Goal: Find specific page/section: Find specific page/section

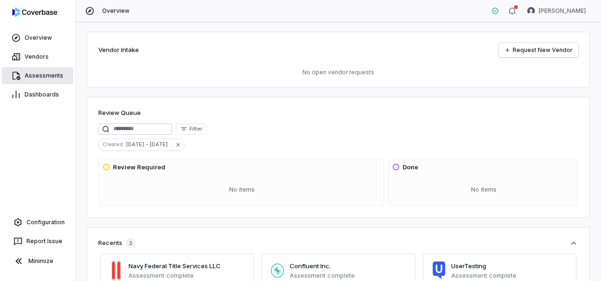
click at [40, 80] on link "Assessments" at bounding box center [37, 75] width 71 height 17
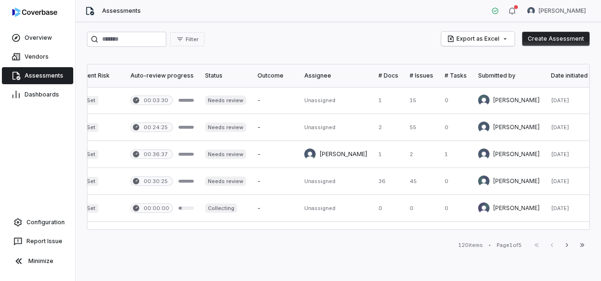
scroll to position [0, 382]
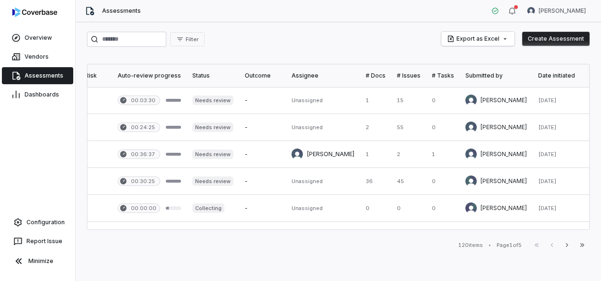
click at [482, 72] on div "Submitted by" at bounding box center [496, 76] width 61 height 8
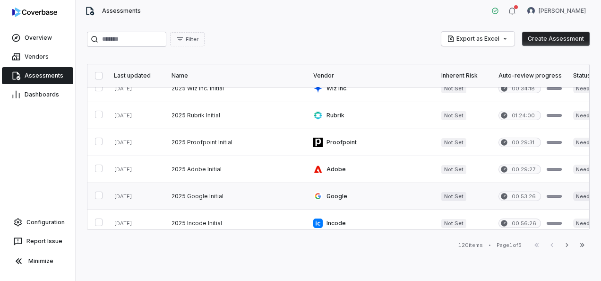
scroll to position [0, 0]
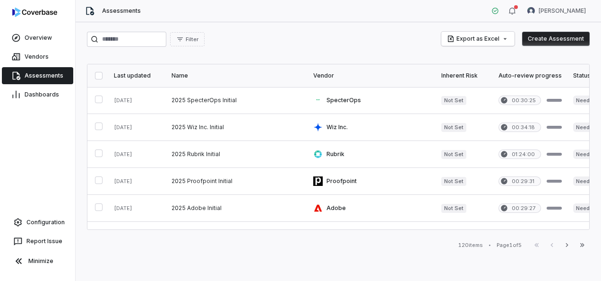
click at [137, 77] on div "Last updated" at bounding box center [137, 76] width 46 height 8
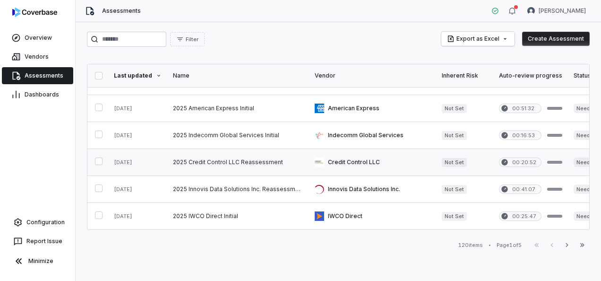
scroll to position [142, 0]
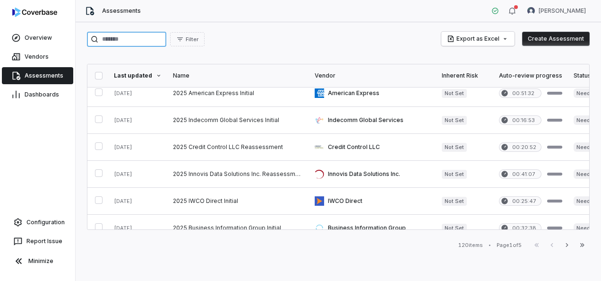
click at [140, 38] on input "search" at bounding box center [126, 39] width 79 height 15
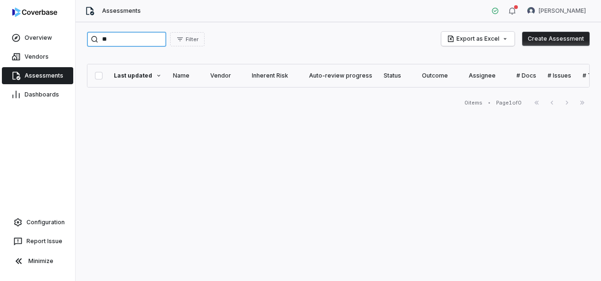
type input "*"
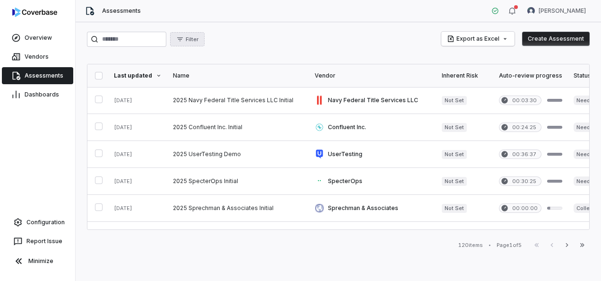
click at [199, 36] on span "Filter" at bounding box center [192, 39] width 13 height 7
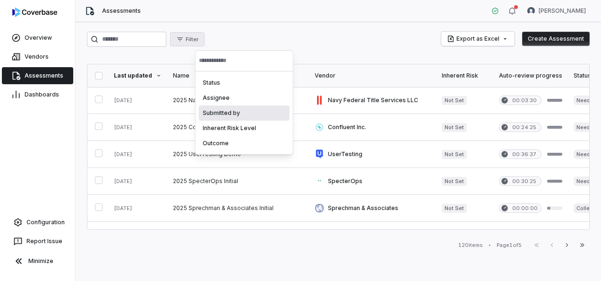
click at [246, 107] on div "Submitted by" at bounding box center [244, 112] width 91 height 15
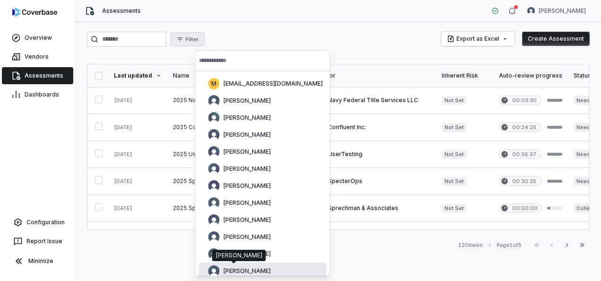
click at [259, 271] on span "Isaac Mousel" at bounding box center [247, 271] width 47 height 8
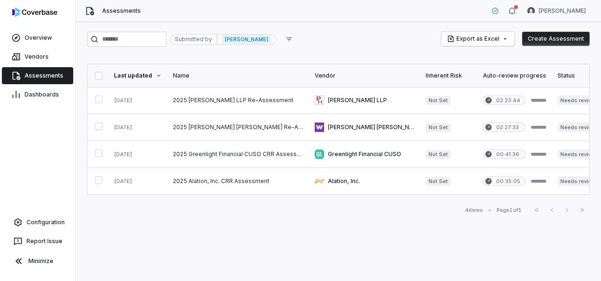
click at [270, 39] on span "Isaac Mousel" at bounding box center [246, 39] width 49 height 9
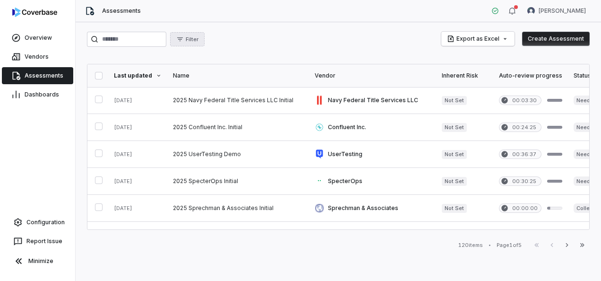
click at [199, 37] on span "Filter" at bounding box center [192, 39] width 13 height 7
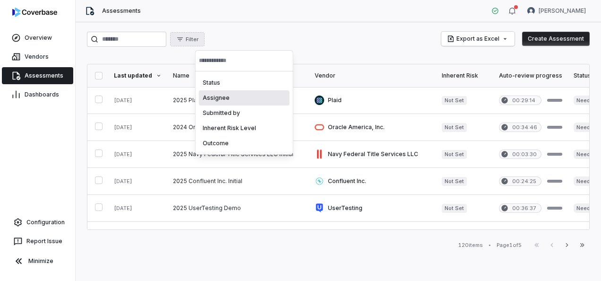
click at [234, 99] on div "Assignee" at bounding box center [244, 97] width 91 height 15
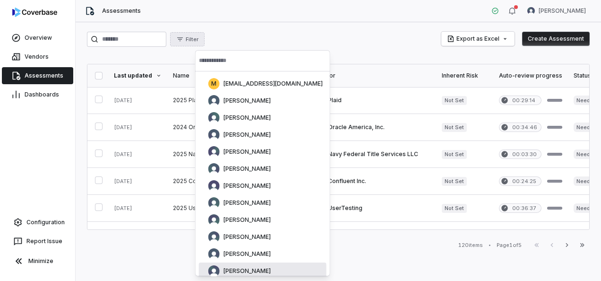
click at [259, 265] on div "Isaac Mousel" at bounding box center [263, 270] width 128 height 17
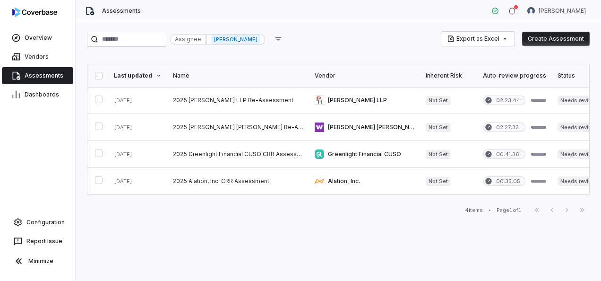
click at [257, 39] on span "Isaac Mousel" at bounding box center [235, 39] width 49 height 9
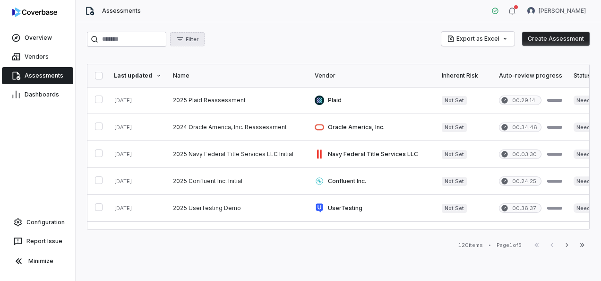
click at [205, 39] on button "Filter" at bounding box center [187, 39] width 35 height 14
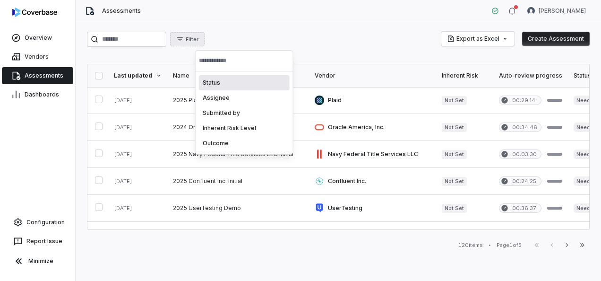
click at [286, 40] on div "Filter Export as Excel Create Assessment" at bounding box center [338, 39] width 503 height 15
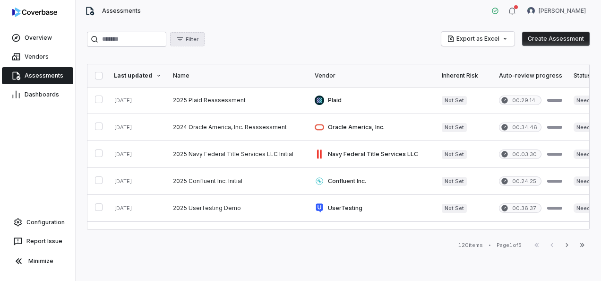
click at [199, 43] on span "Filter" at bounding box center [192, 39] width 13 height 7
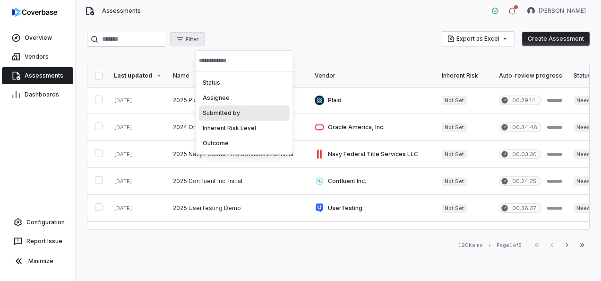
click at [237, 111] on div "Submitted by" at bounding box center [244, 112] width 91 height 15
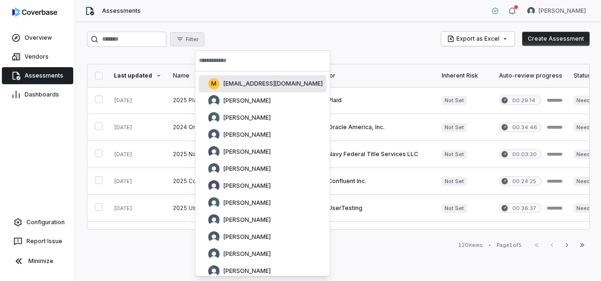
click at [268, 66] on input "text" at bounding box center [263, 60] width 128 height 21
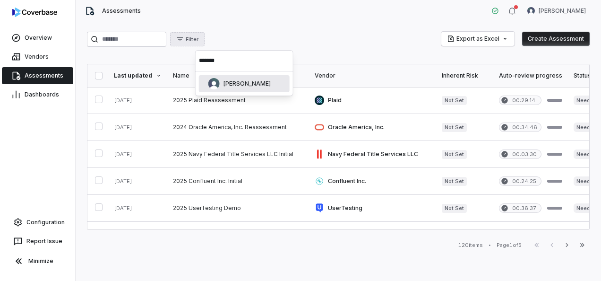
type input "*******"
click at [257, 79] on div "Madison Hull" at bounding box center [239, 83] width 62 height 11
